Goal: Transaction & Acquisition: Subscribe to service/newsletter

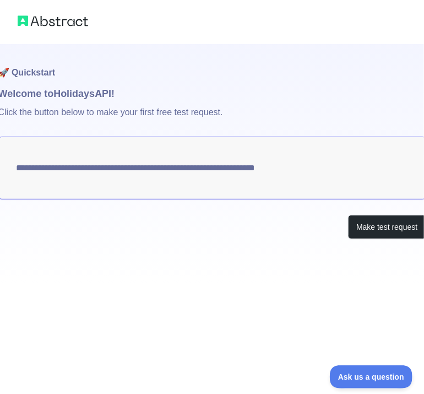
drag, startPoint x: 17, startPoint y: 168, endPoint x: 331, endPoint y: 173, distance: 314.4
click at [331, 173] on textarea "**********" at bounding box center [212, 168] width 428 height 63
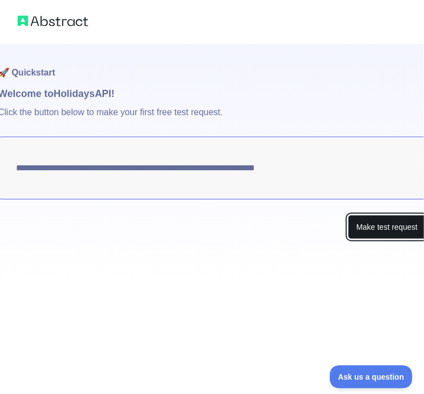
click at [381, 227] on button "Make test request" at bounding box center [387, 227] width 78 height 25
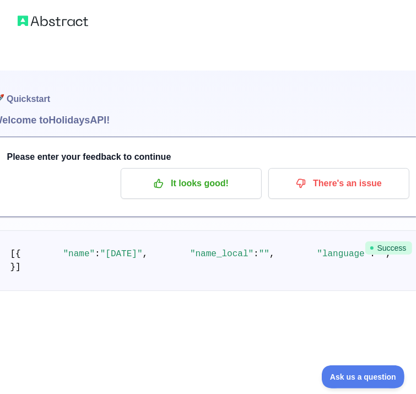
scroll to position [99, 0]
click at [390, 241] on span "Success" at bounding box center [388, 247] width 47 height 13
click at [237, 174] on p "It looks good!" at bounding box center [191, 183] width 124 height 19
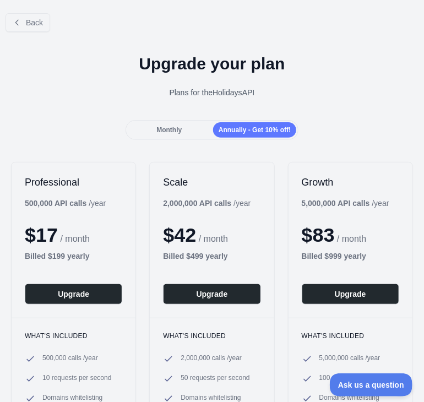
click at [177, 130] on span "Monthly" at bounding box center [168, 130] width 25 height 8
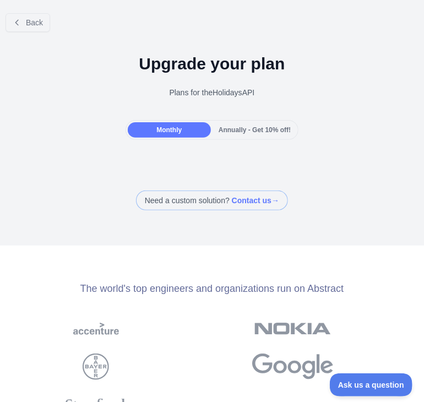
click at [247, 126] on span "Annually - Get 10% off!" at bounding box center [255, 130] width 72 height 8
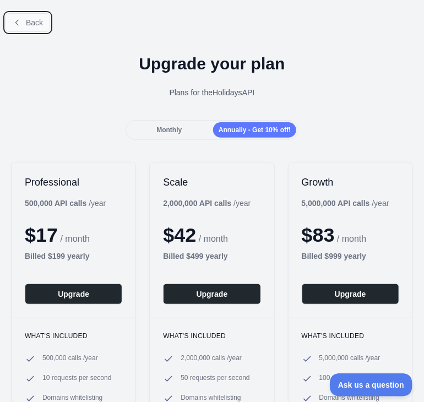
click at [23, 18] on button "Back" at bounding box center [28, 22] width 45 height 19
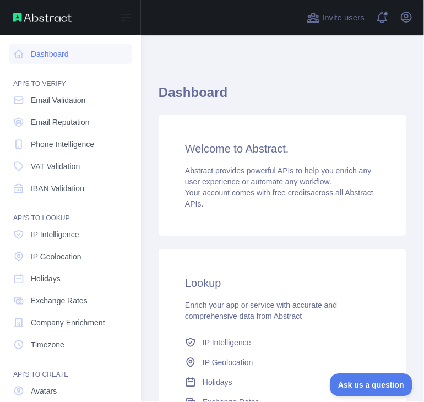
scroll to position [82, 0]
